Goal: Task Accomplishment & Management: Manage account settings

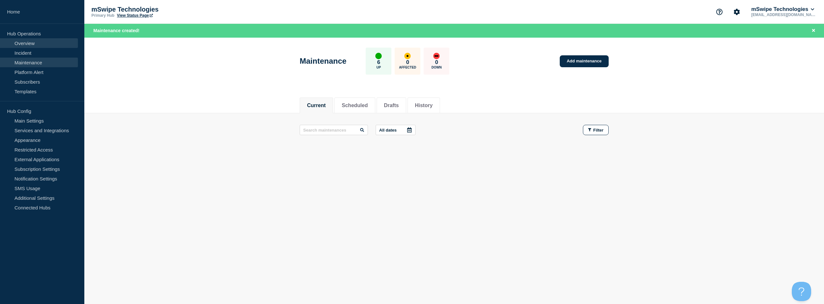
click at [31, 43] on link "Overview" at bounding box center [39, 43] width 78 height 10
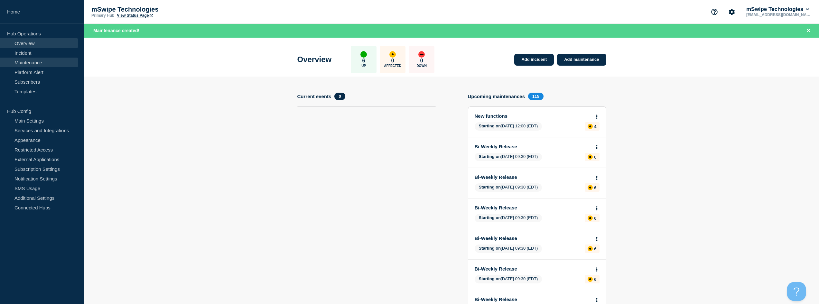
click at [34, 62] on link "Maintenance" at bounding box center [39, 63] width 78 height 10
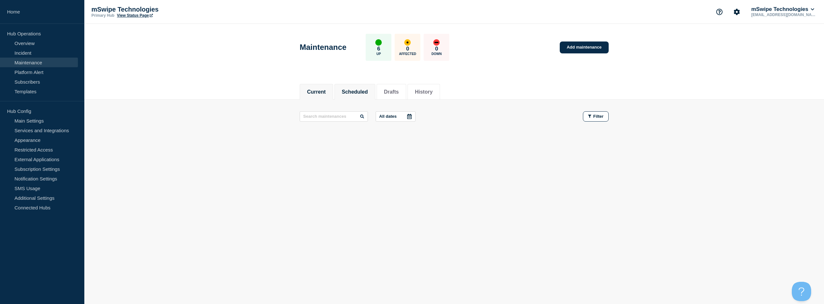
click at [359, 93] on button "Scheduled" at bounding box center [355, 92] width 26 height 6
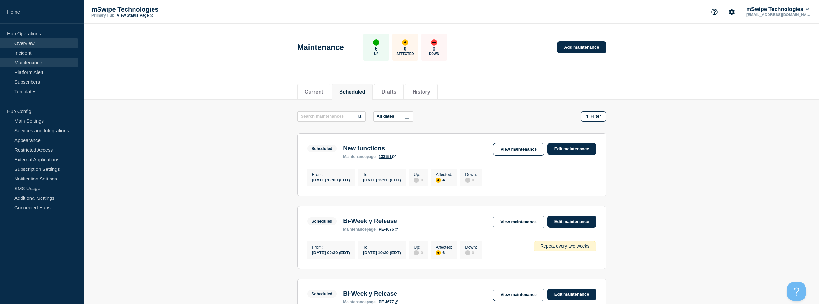
click at [37, 42] on link "Overview" at bounding box center [39, 43] width 78 height 10
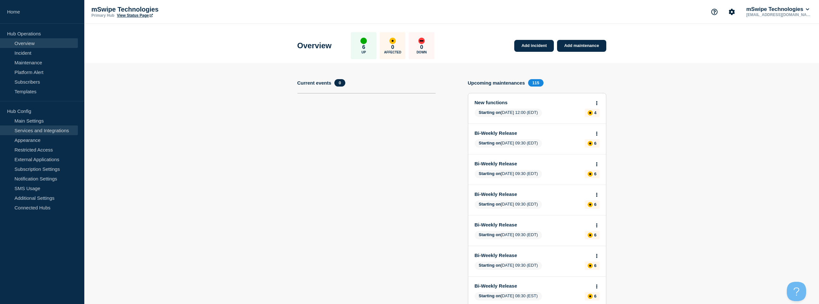
click at [42, 128] on link "Services and Integrations" at bounding box center [39, 131] width 78 height 10
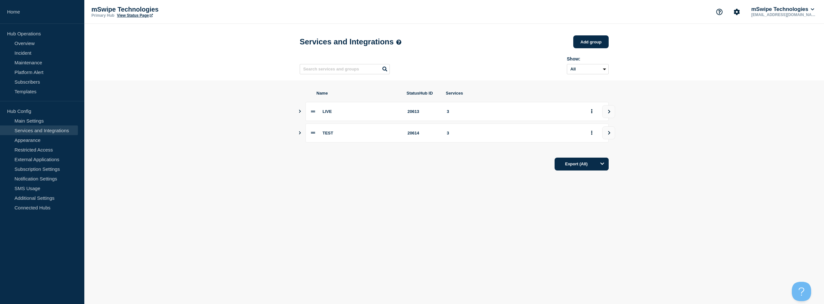
click at [300, 135] on icon "Show services" at bounding box center [300, 132] width 2 height 3
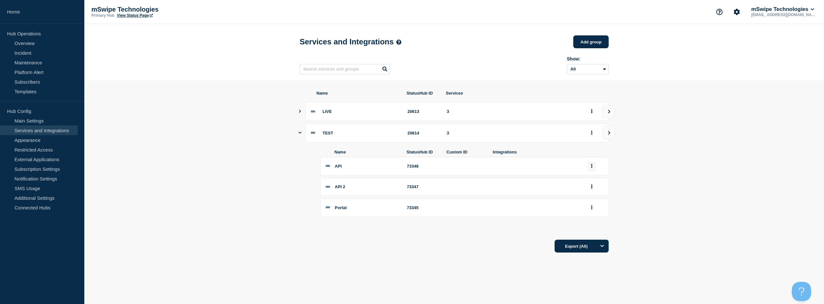
click at [592, 168] on icon "group actions" at bounding box center [591, 166] width 1 height 4
click at [591, 192] on button "Delete" at bounding box center [595, 188] width 32 height 10
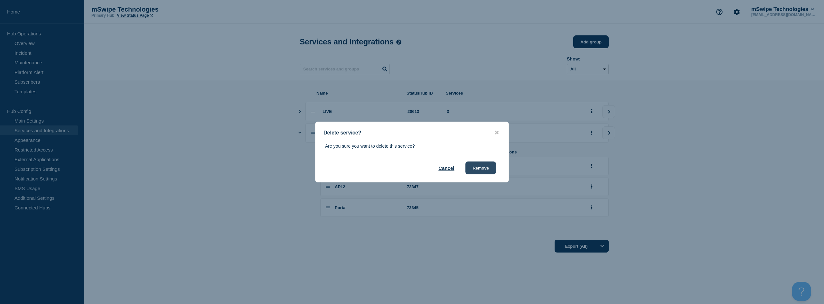
click at [485, 168] on button "Remove" at bounding box center [480, 168] width 31 height 13
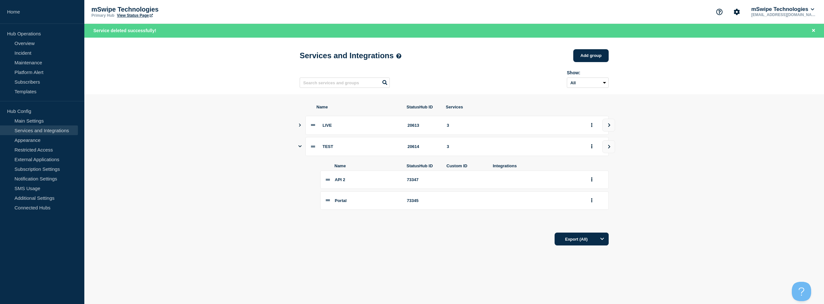
click at [298, 127] on icon "Show services" at bounding box center [300, 125] width 4 height 3
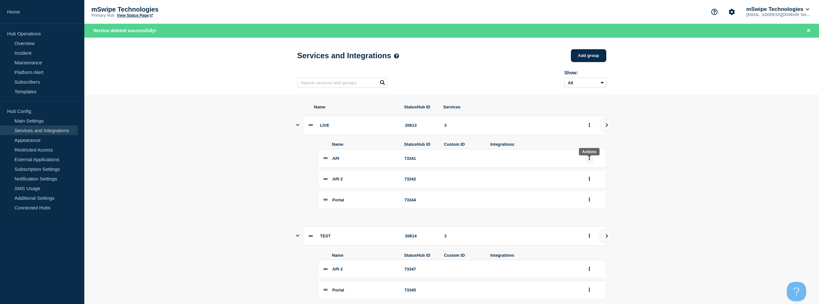
click at [589, 160] on icon "group actions" at bounding box center [589, 158] width 1 height 4
click at [588, 185] on button "Delete" at bounding box center [593, 180] width 32 height 10
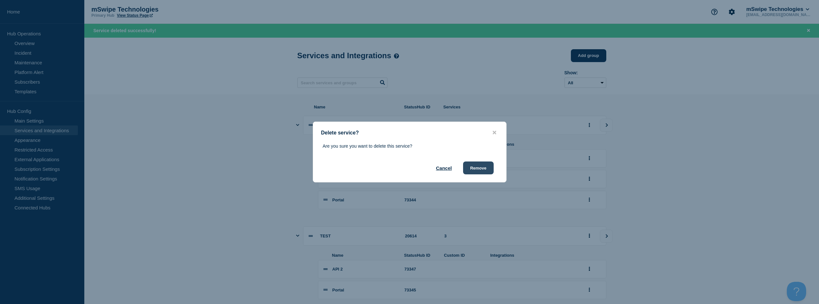
click at [491, 171] on button "Remove" at bounding box center [478, 168] width 31 height 13
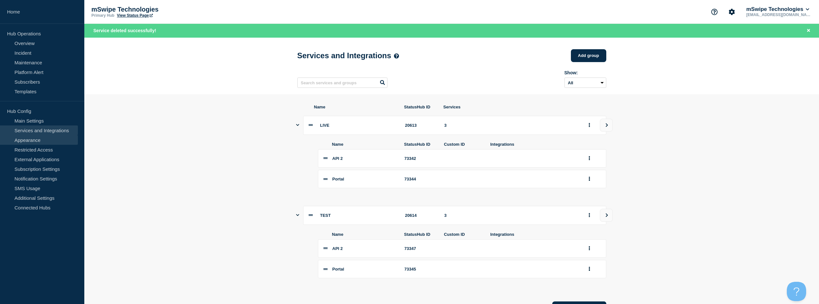
click at [30, 140] on link "Appearance" at bounding box center [39, 140] width 78 height 10
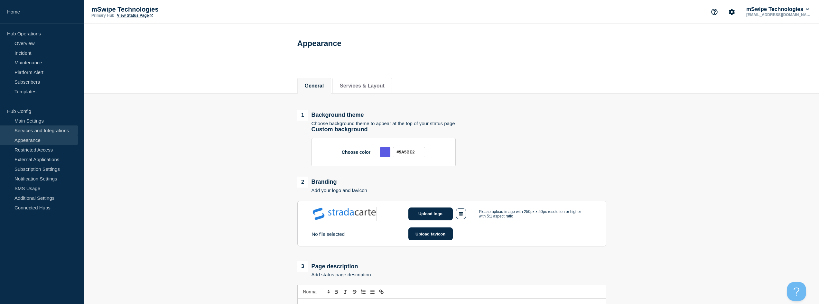
click at [30, 130] on link "Services and Integrations" at bounding box center [39, 131] width 78 height 10
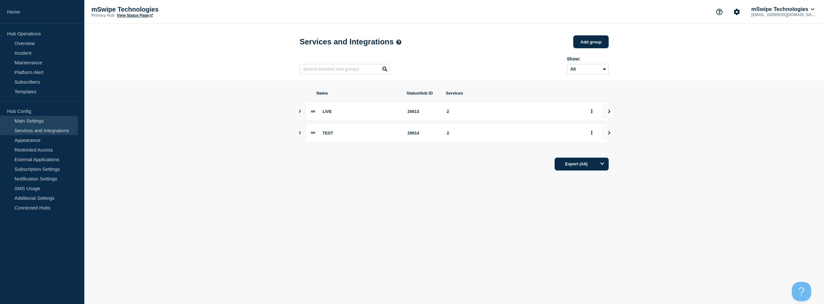
click at [39, 122] on link "Main Settings" at bounding box center [39, 121] width 78 height 10
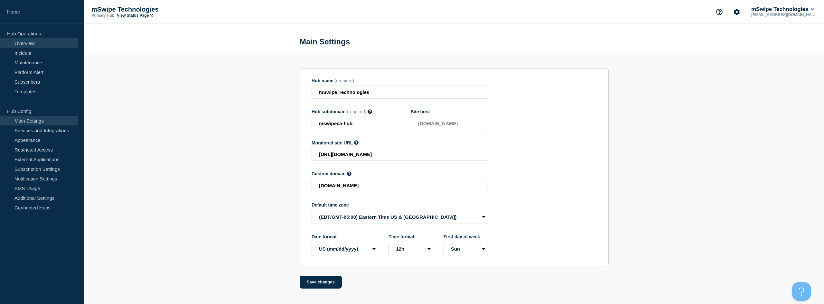
click at [27, 43] on link "Overview" at bounding box center [39, 43] width 78 height 10
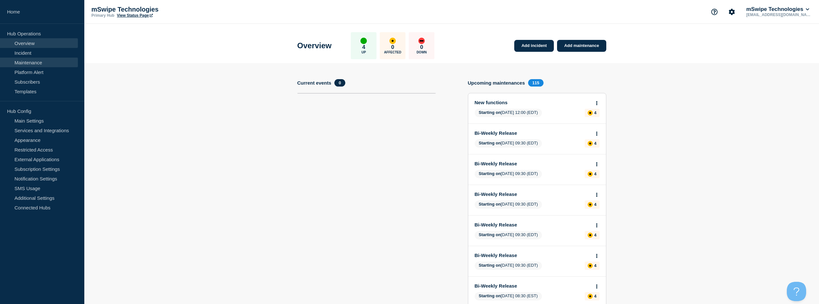
click at [32, 62] on link "Maintenance" at bounding box center [39, 63] width 78 height 10
